Goal: Go to known website: Access a specific website the user already knows

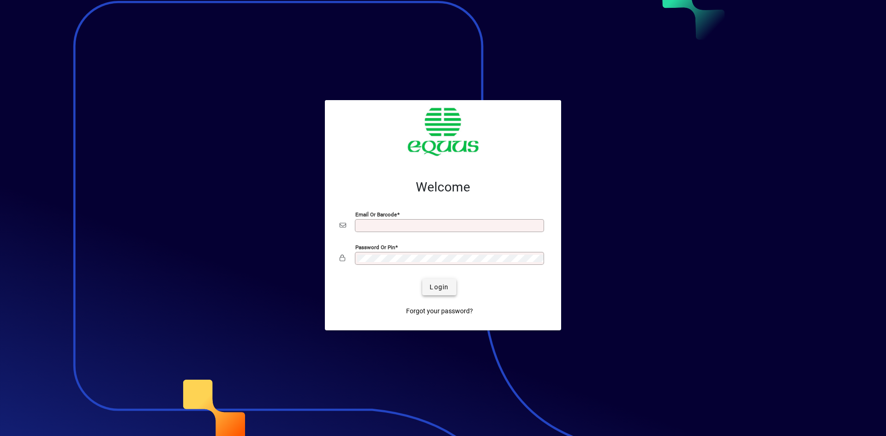
type input "**********"
click at [443, 290] on span "Login" at bounding box center [439, 287] width 19 height 10
